Goal: Transaction & Acquisition: Book appointment/travel/reservation

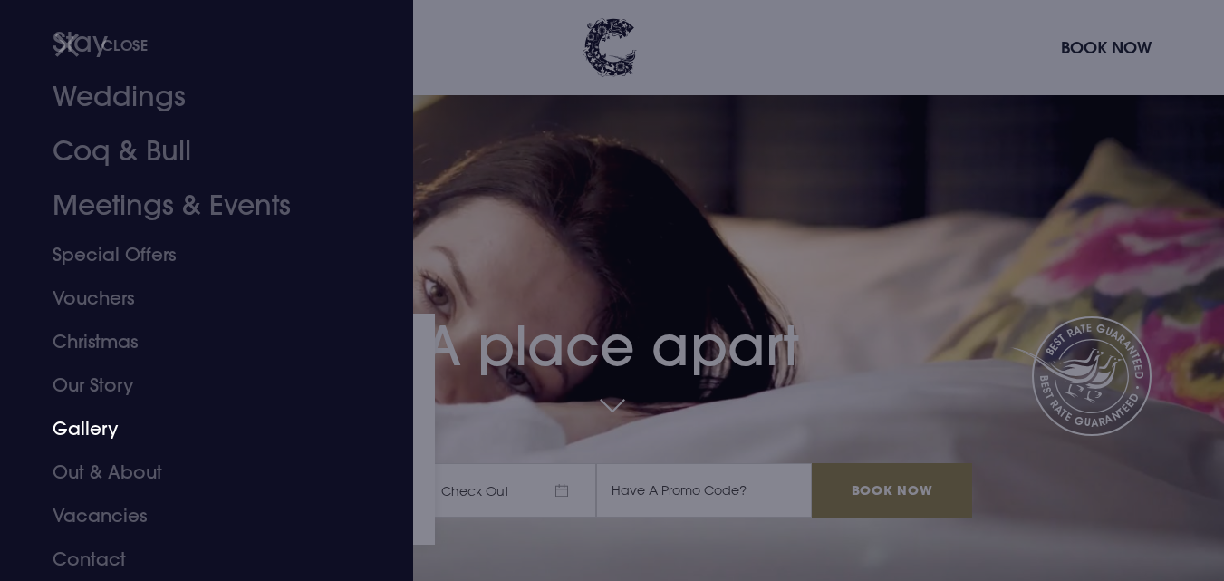
scroll to position [91, 0]
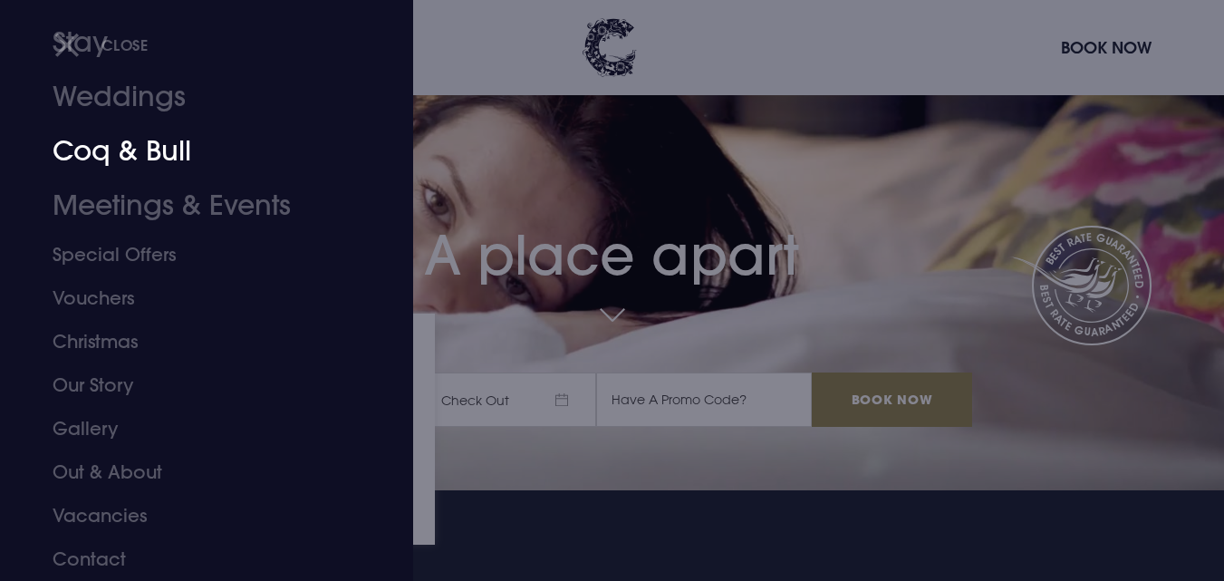
click at [123, 152] on link "Coq & Bull" at bounding box center [196, 151] width 286 height 54
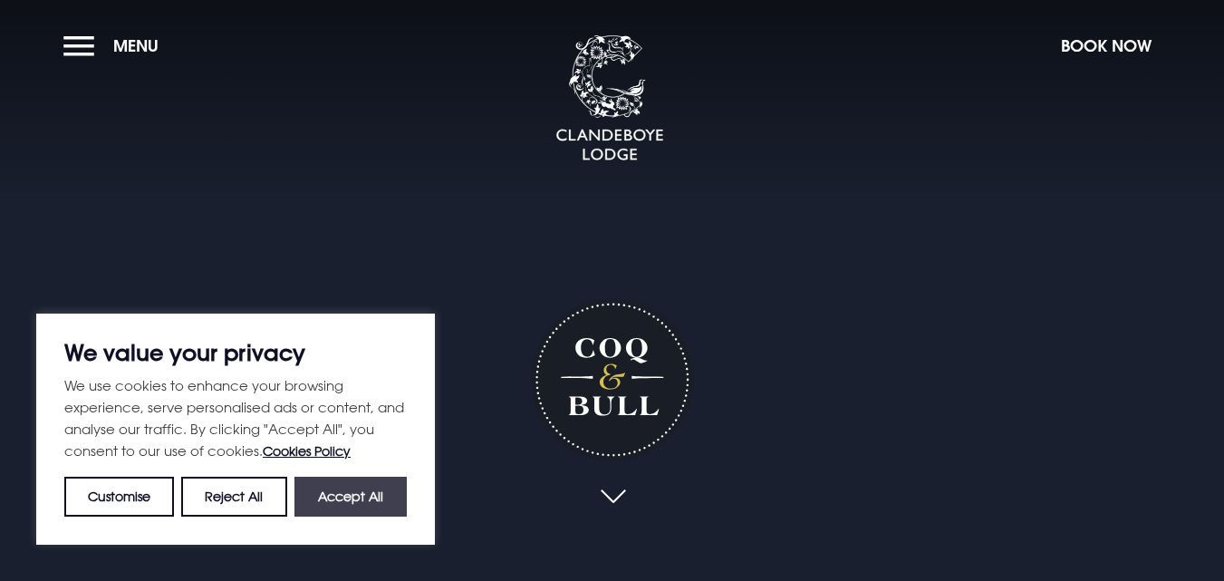
click at [375, 499] on button "Accept All" at bounding box center [350, 497] width 112 height 40
checkbox input "true"
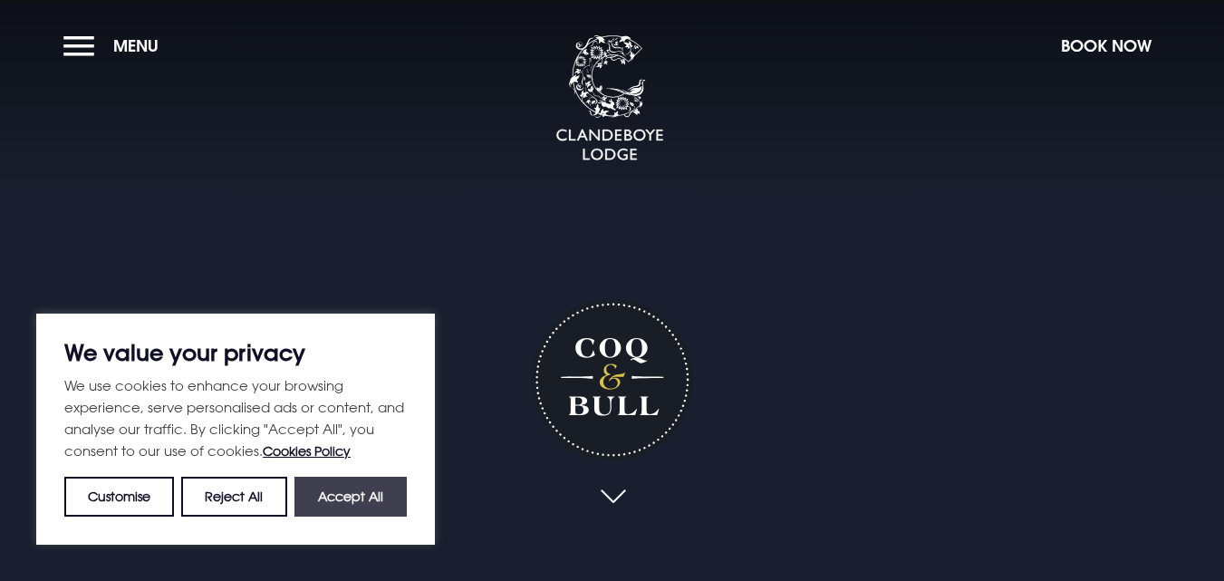
checkbox input "true"
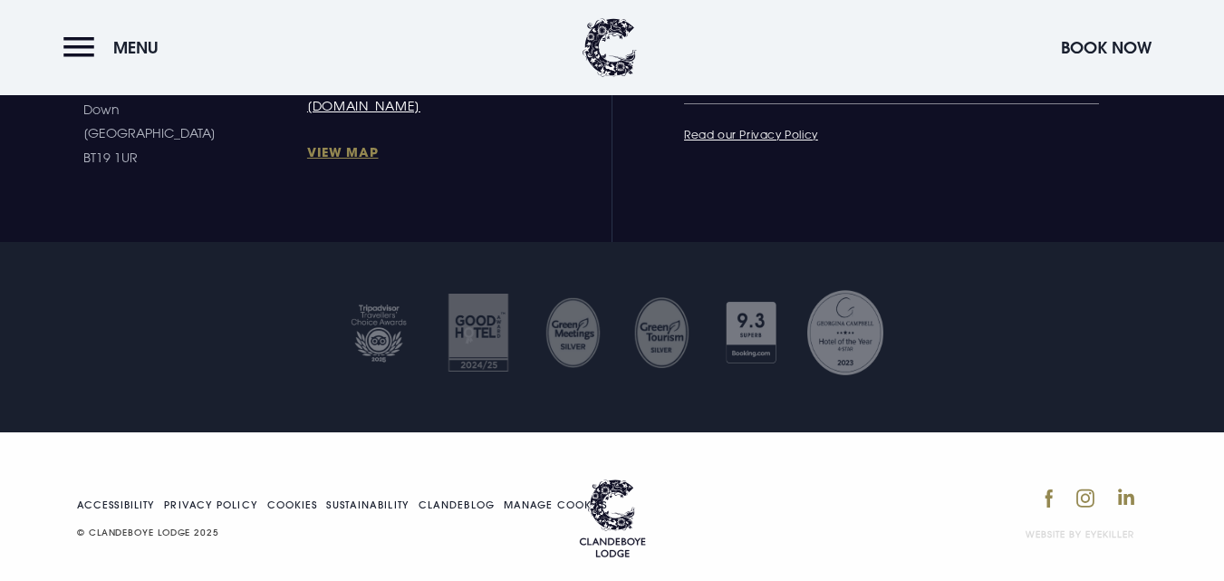
scroll to position [6222, 0]
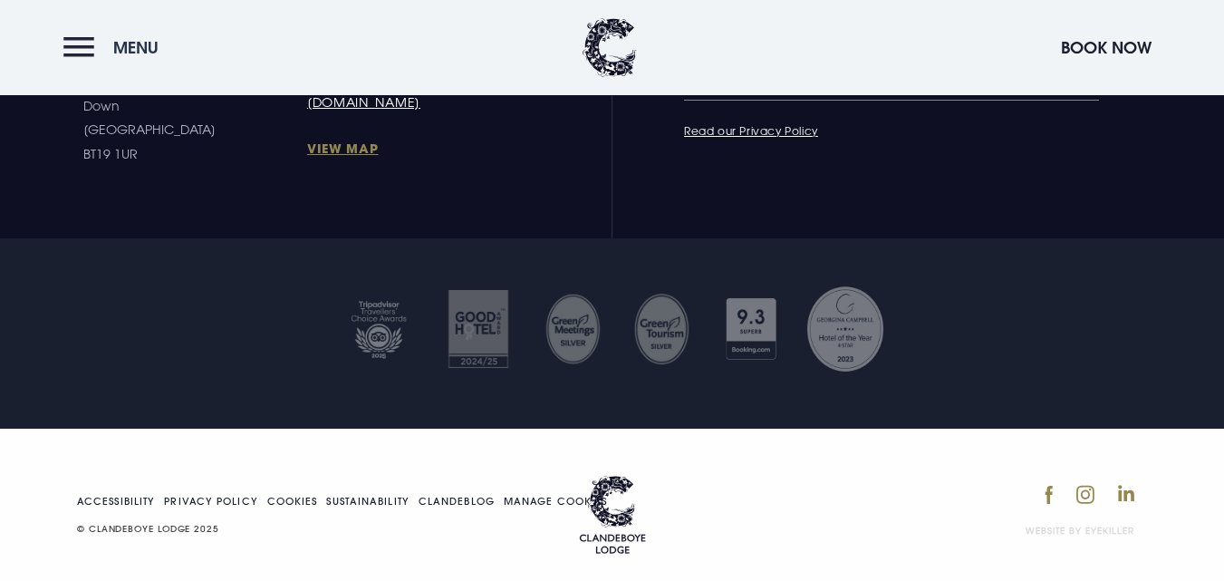
click at [91, 46] on button "Menu" at bounding box center [115, 47] width 104 height 39
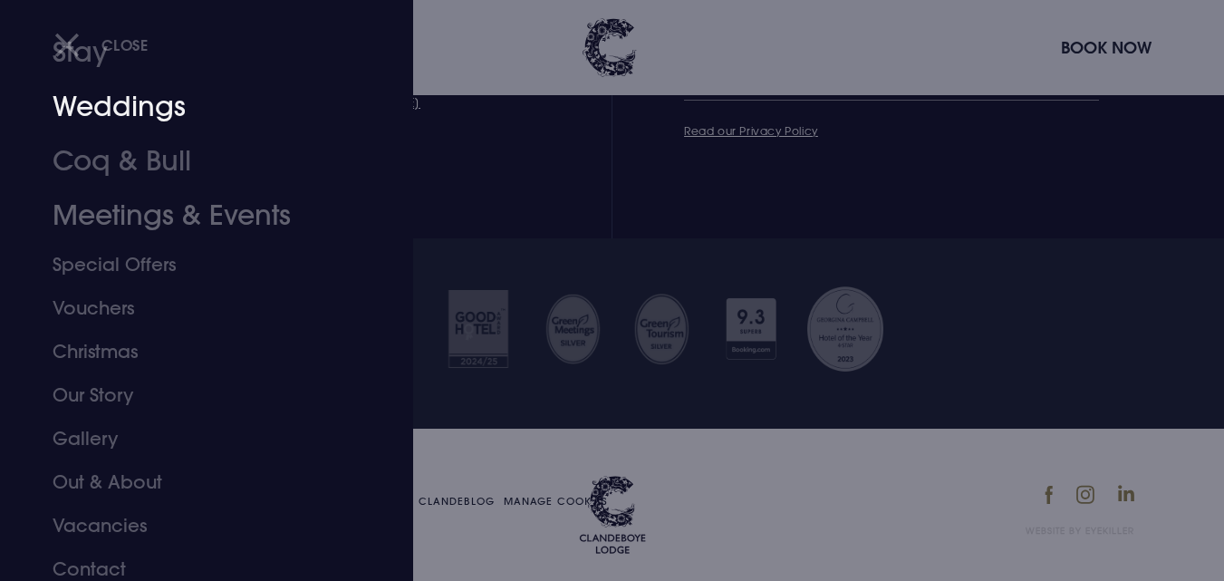
scroll to position [101, 0]
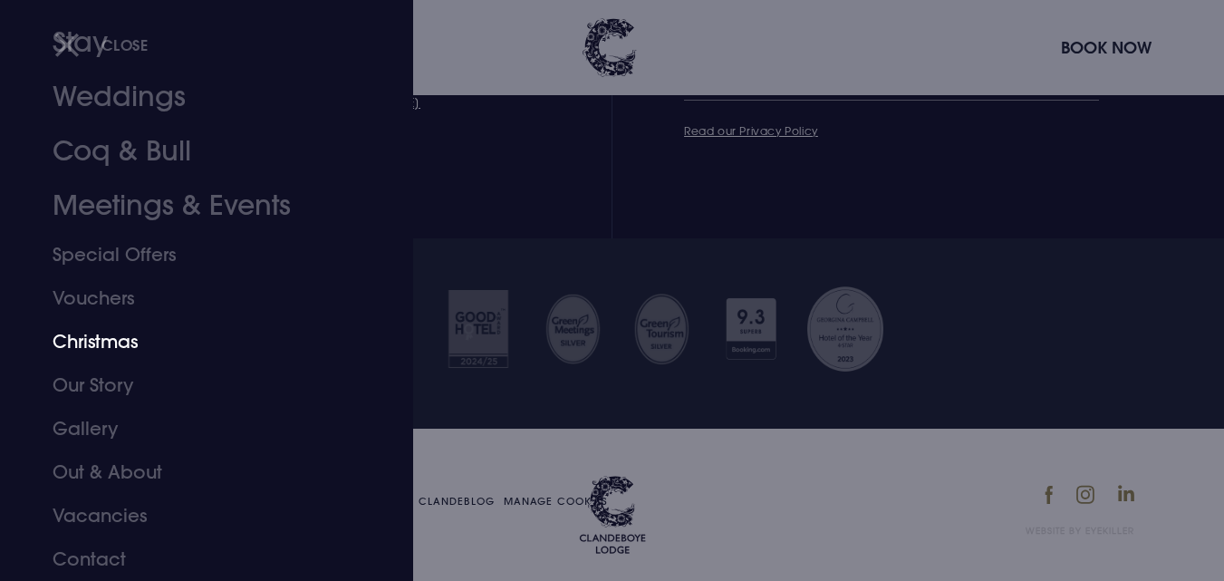
click at [108, 342] on link "Christmas" at bounding box center [196, 341] width 286 height 43
